Goal: Use online tool/utility

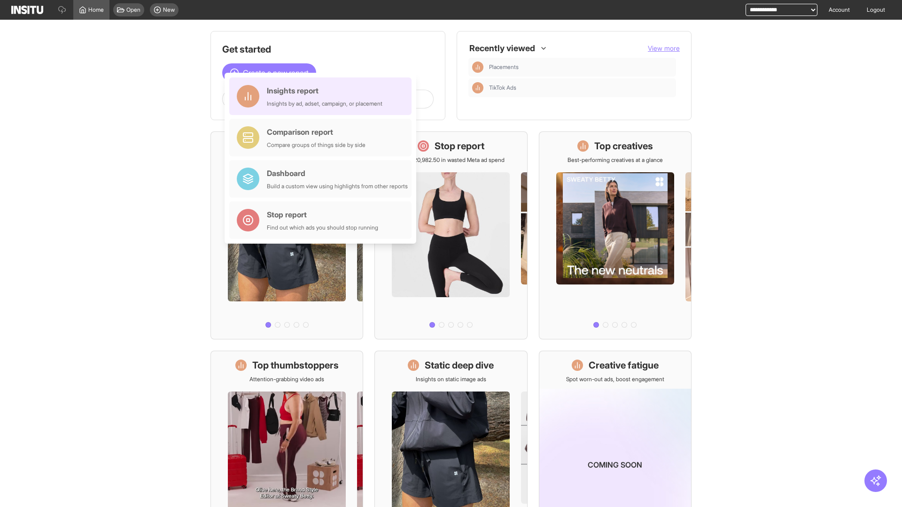
click at [323, 96] on div "Insights report Insights by ad, adset, campaign, or placement" at bounding box center [325, 96] width 116 height 23
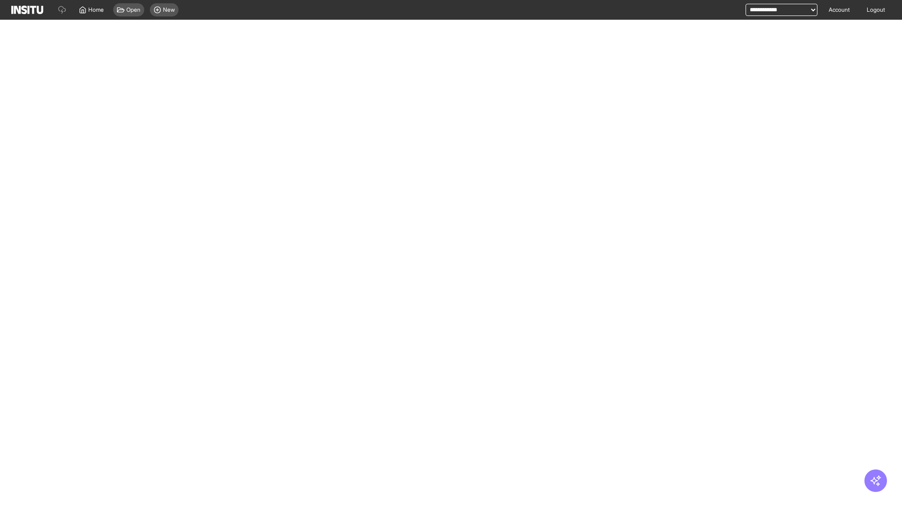
select select "**"
